Goal: Task Accomplishment & Management: Complete application form

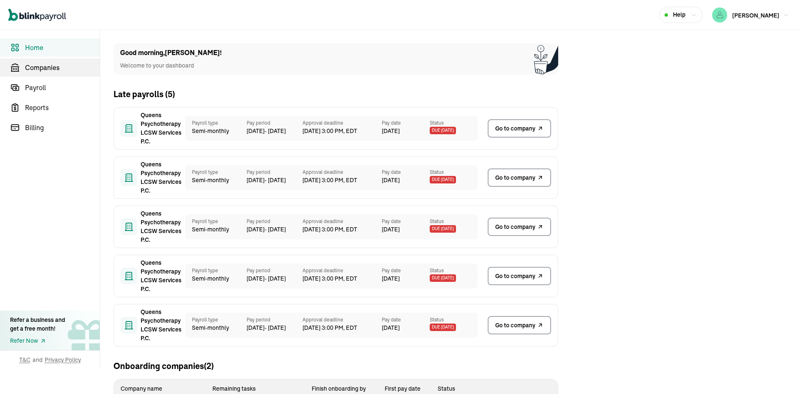
click at [71, 71] on span "Companies" at bounding box center [62, 68] width 75 height 10
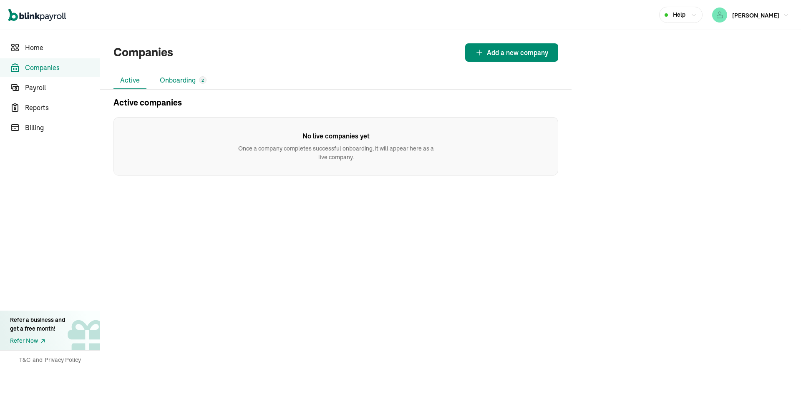
click at [187, 80] on li "Onboarding 2" at bounding box center [183, 81] width 60 height 18
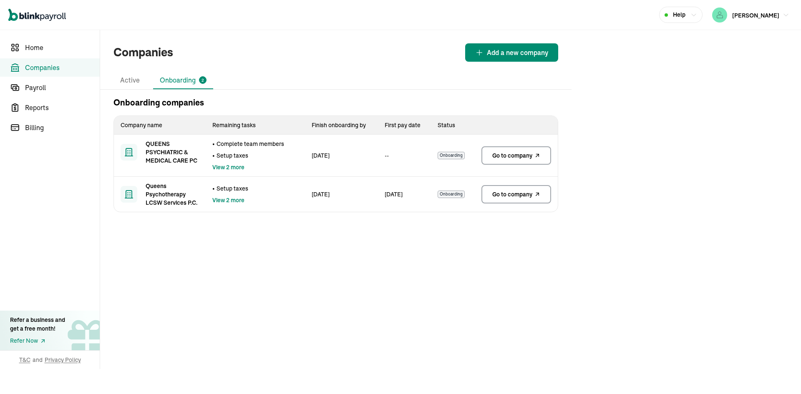
click at [518, 159] on span "Go to company" at bounding box center [513, 156] width 40 height 8
click at [519, 198] on span "Go to company" at bounding box center [513, 194] width 40 height 8
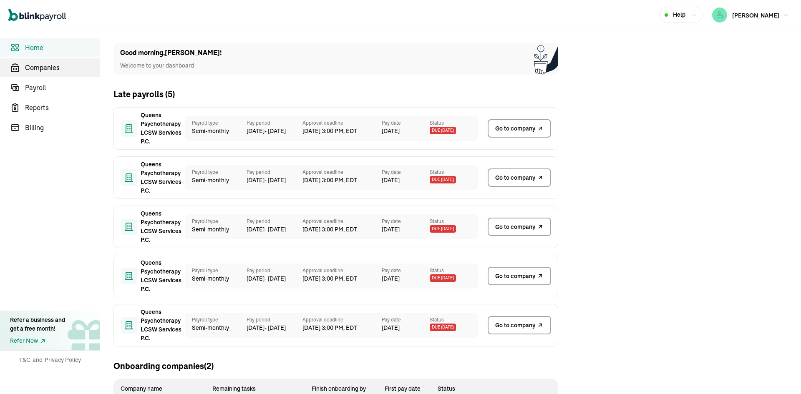
click at [71, 71] on span "Companies" at bounding box center [62, 68] width 75 height 10
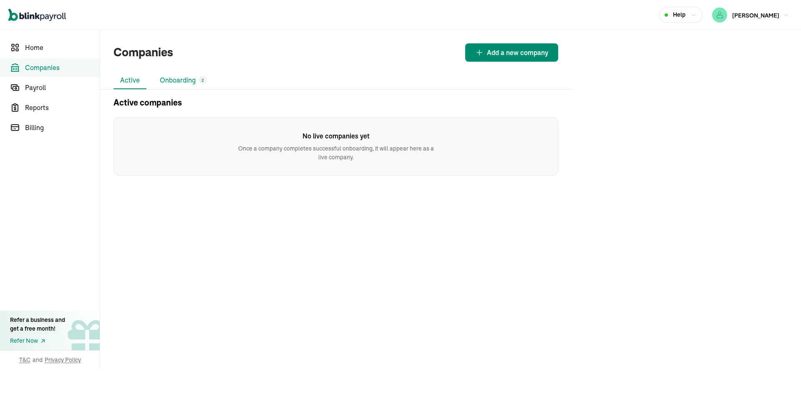
click at [187, 80] on li "Onboarding 2" at bounding box center [183, 81] width 60 height 18
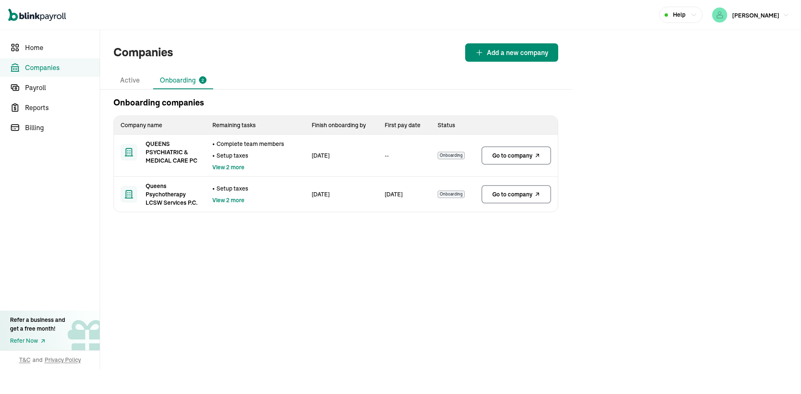
click at [518, 159] on span "Go to company" at bounding box center [513, 156] width 40 height 8
click at [519, 198] on span "Go to company" at bounding box center [513, 194] width 40 height 8
click at [126, 81] on li "Active" at bounding box center [130, 81] width 33 height 18
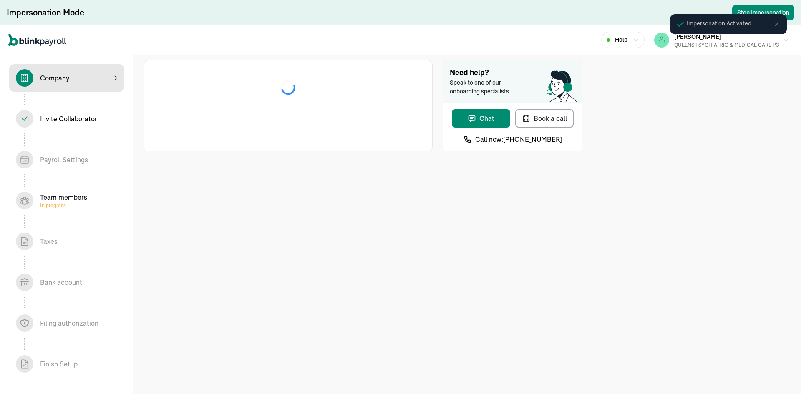
select select "S-Corporation"
select select "Health Care"
select select "S-Corporation"
select select "Health Care"
select select "Limited Liability Company (LLC)"
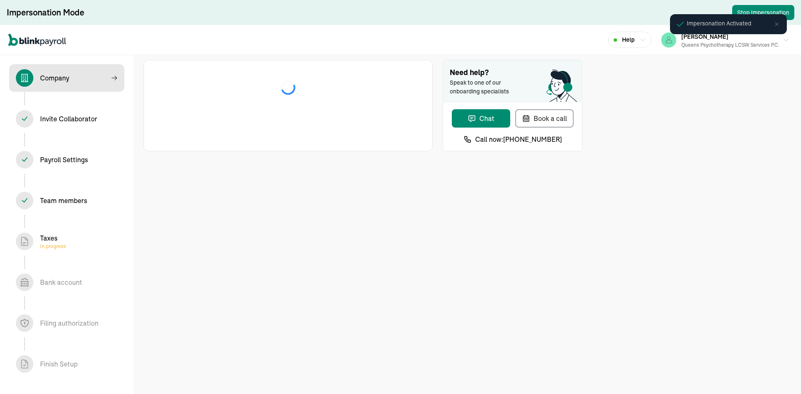
select select "Health Care"
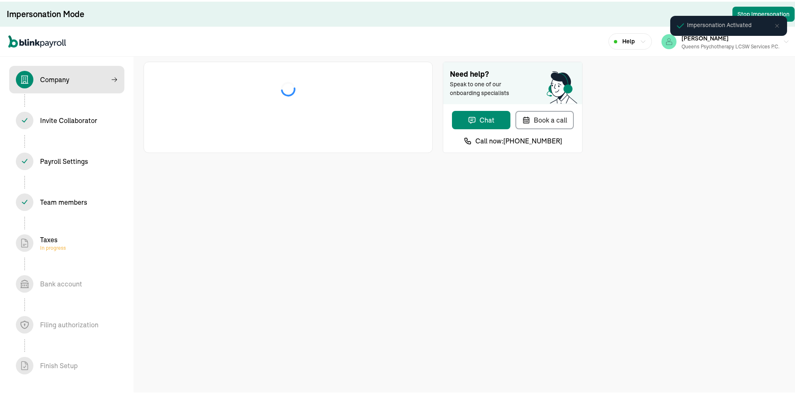
select select "Limited Liability Company (LLC)"
select select "Health Care"
